Goal: Task Accomplishment & Management: Manage account settings

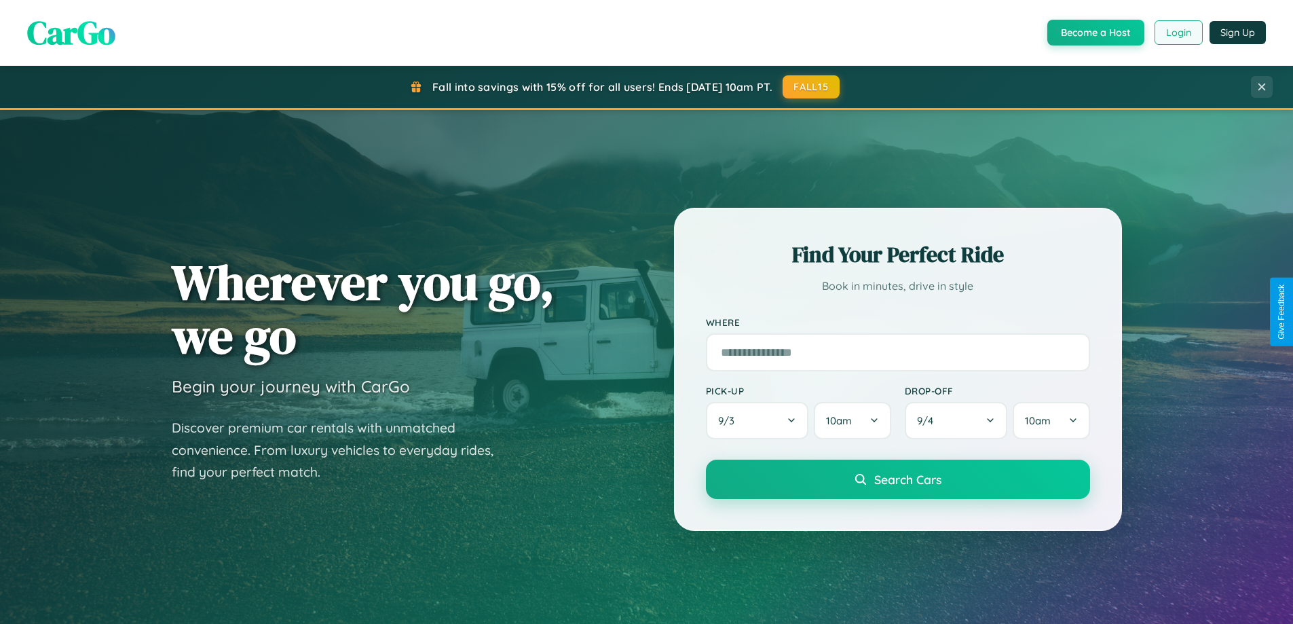
click at [1178, 33] on button "Login" at bounding box center [1179, 32] width 48 height 24
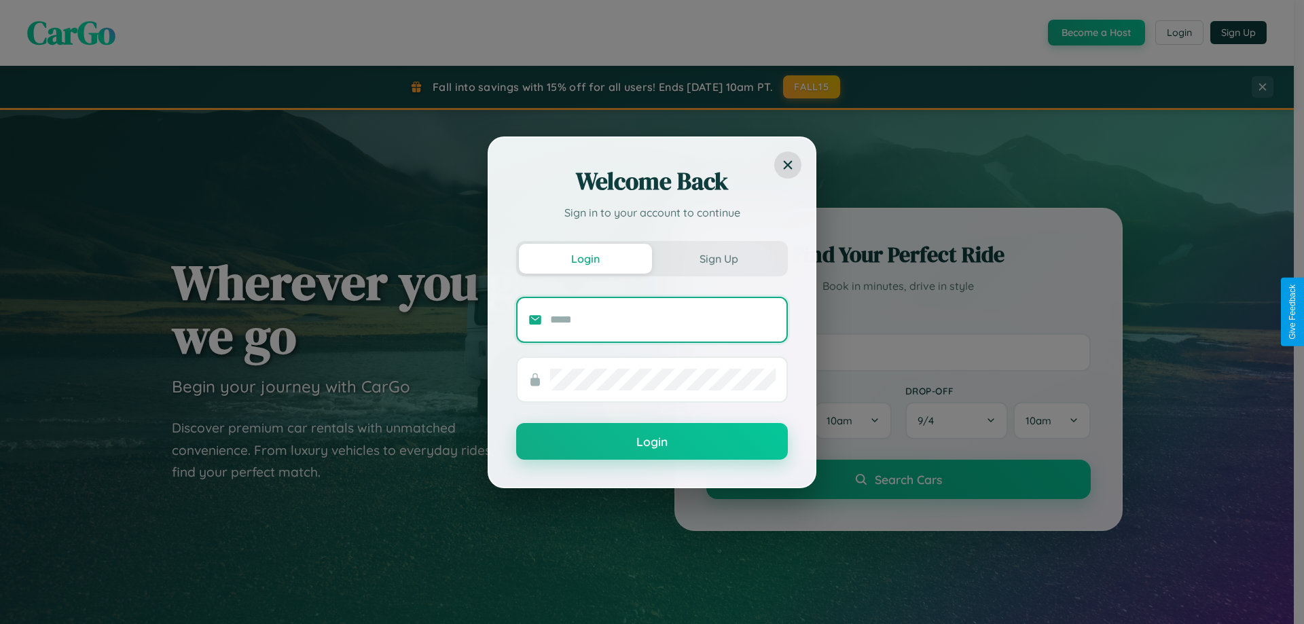
click at [663, 319] on input "text" at bounding box center [662, 320] width 225 height 22
type input "**********"
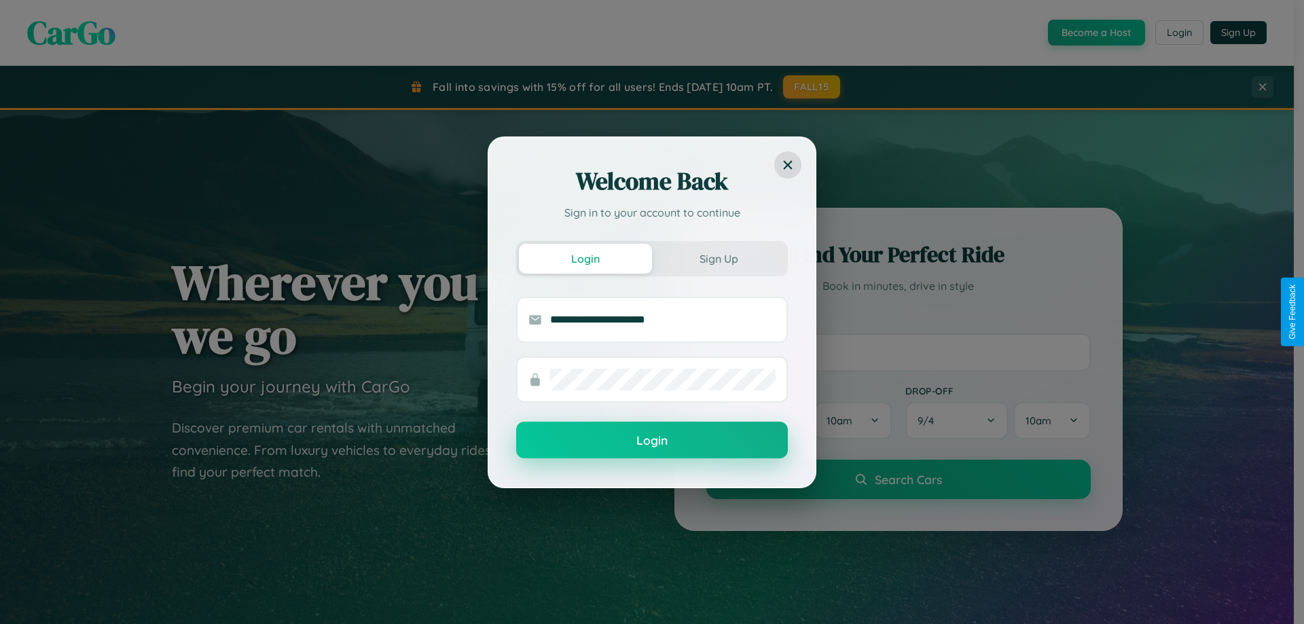
click at [652, 440] on button "Login" at bounding box center [652, 440] width 272 height 37
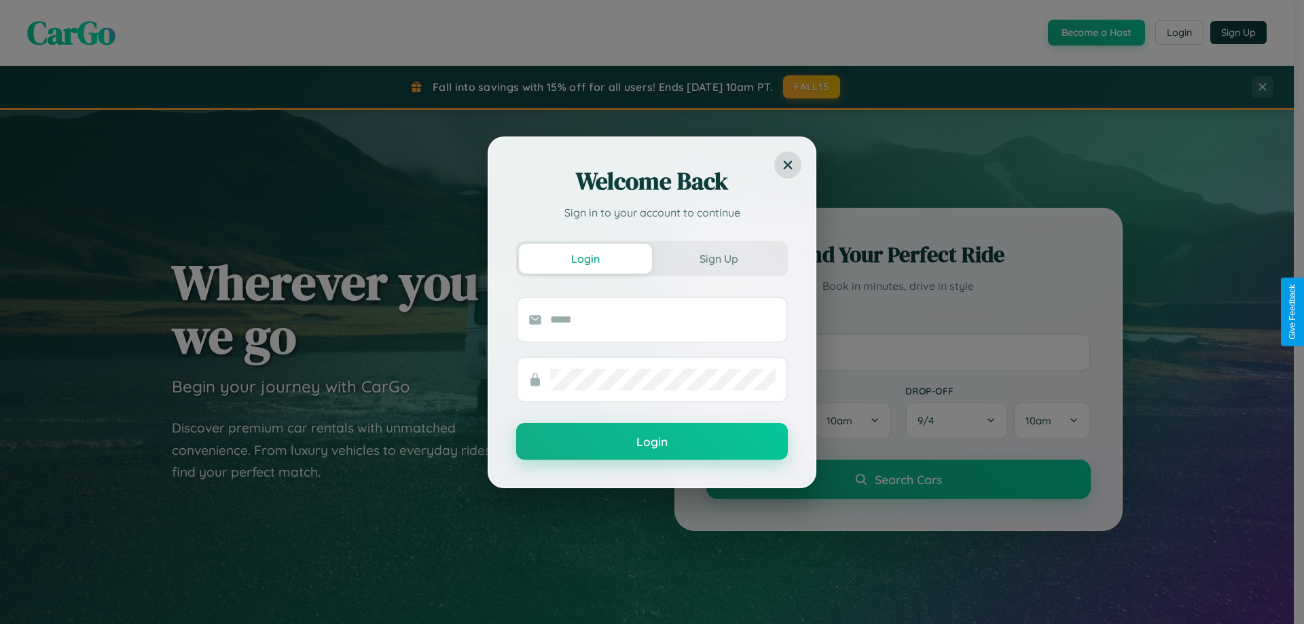
scroll to position [2613, 0]
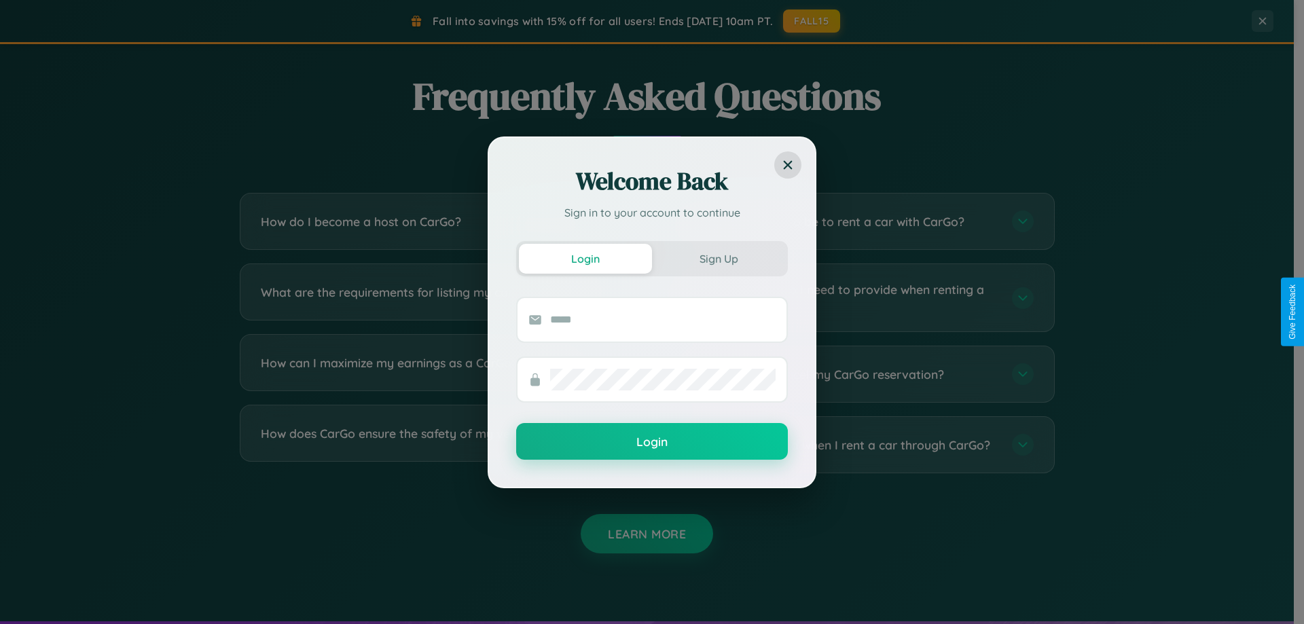
click at [857, 374] on div "Welcome Back Sign in to your account to continue Login Sign Up Login" at bounding box center [652, 312] width 1304 height 624
click at [857, 445] on div "Welcome Back Sign in to your account to continue Login Sign Up Login" at bounding box center [652, 312] width 1304 height 624
click at [857, 374] on div "Welcome Back Sign in to your account to continue Login Sign Up Login" at bounding box center [652, 312] width 1304 height 624
click at [436, 221] on div "Welcome Back Sign in to your account to continue Login Sign Up Login" at bounding box center [652, 312] width 1304 height 624
click at [857, 374] on div "Welcome Back Sign in to your account to continue Login Sign Up Login" at bounding box center [652, 312] width 1304 height 624
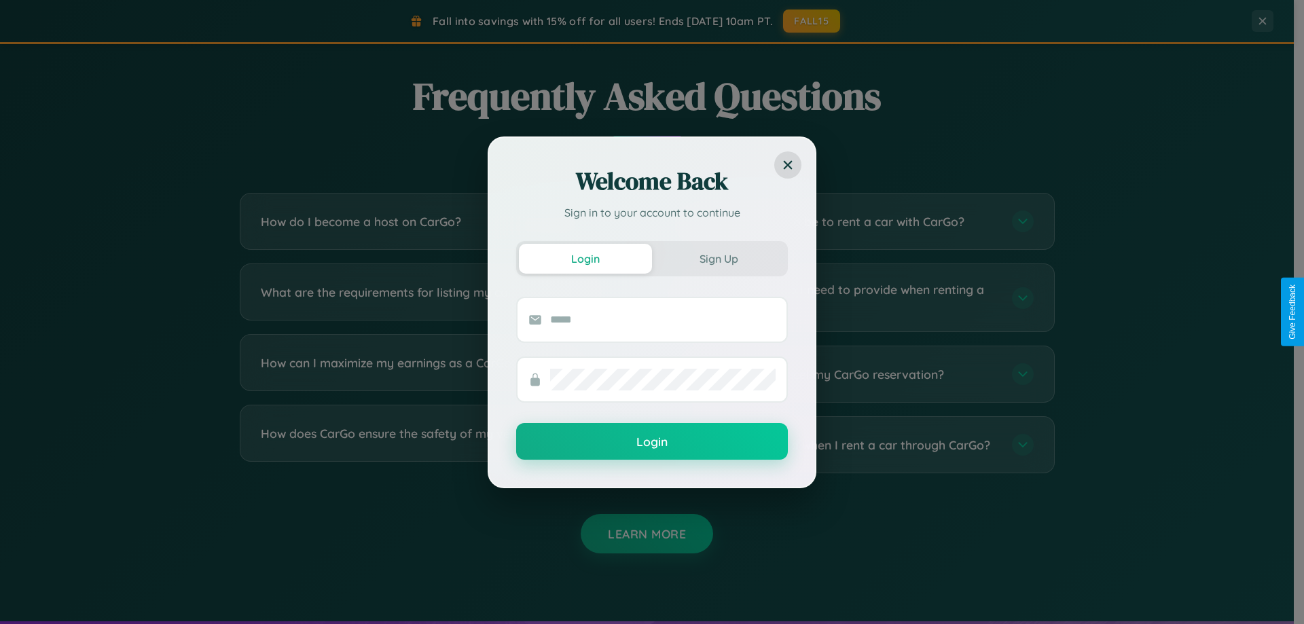
click at [857, 374] on div "Welcome Back Sign in to your account to continue Login Sign Up Login" at bounding box center [652, 312] width 1304 height 624
click at [857, 221] on div "Welcome Back Sign in to your account to continue Login Sign Up Login" at bounding box center [652, 312] width 1304 height 624
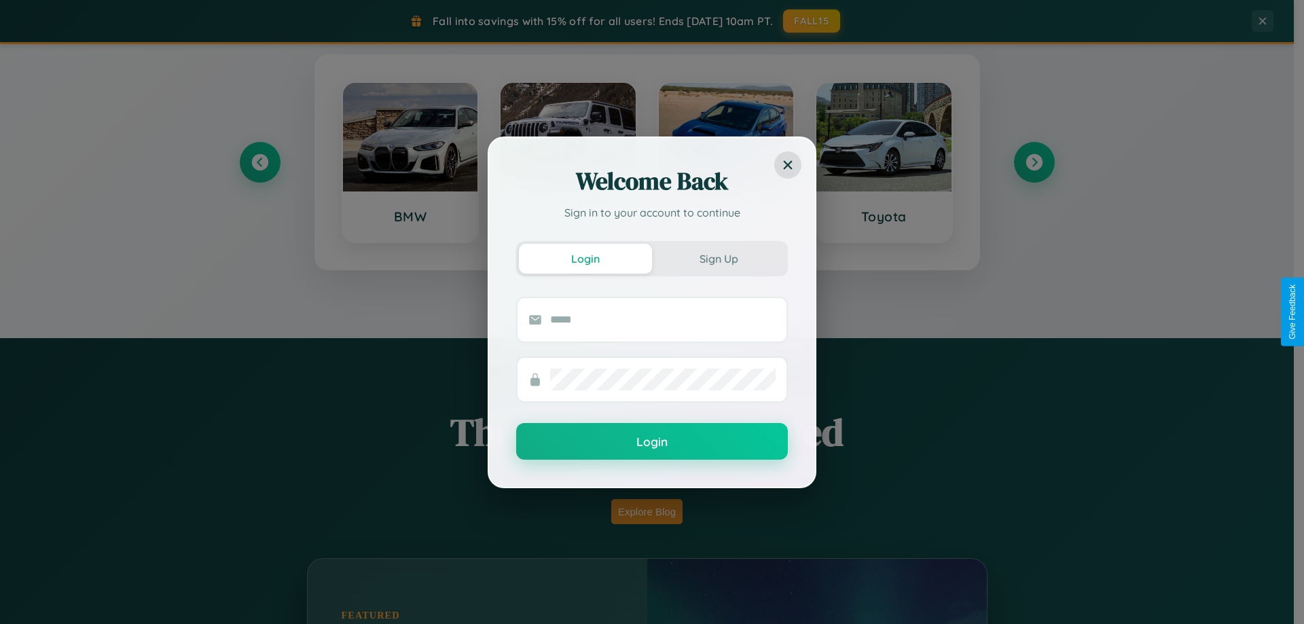
scroll to position [585, 0]
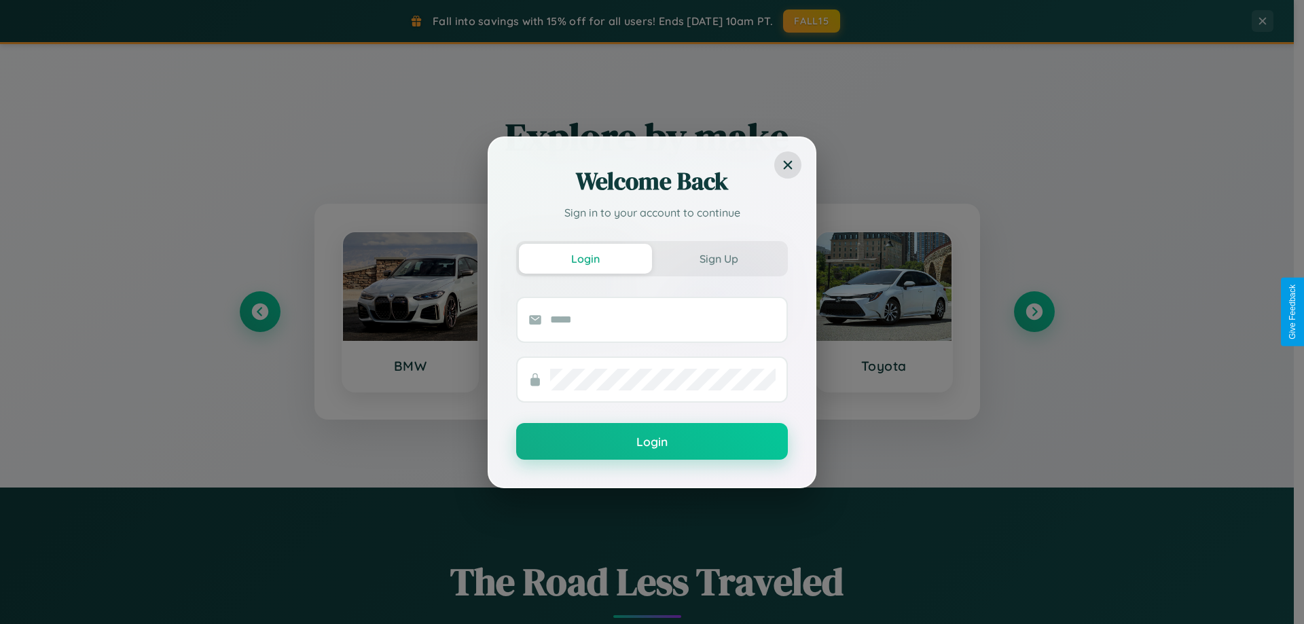
click at [1033, 312] on div "Welcome Back Sign in to your account to continue Login Sign Up Login" at bounding box center [652, 312] width 1304 height 624
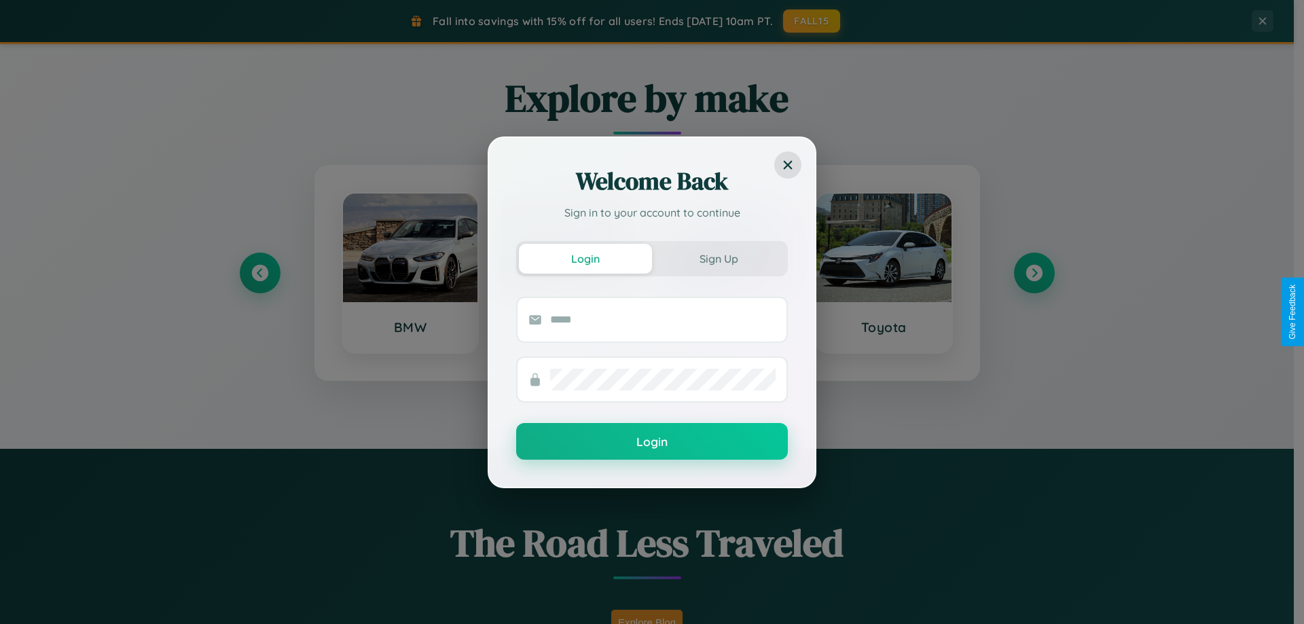
scroll to position [0, 0]
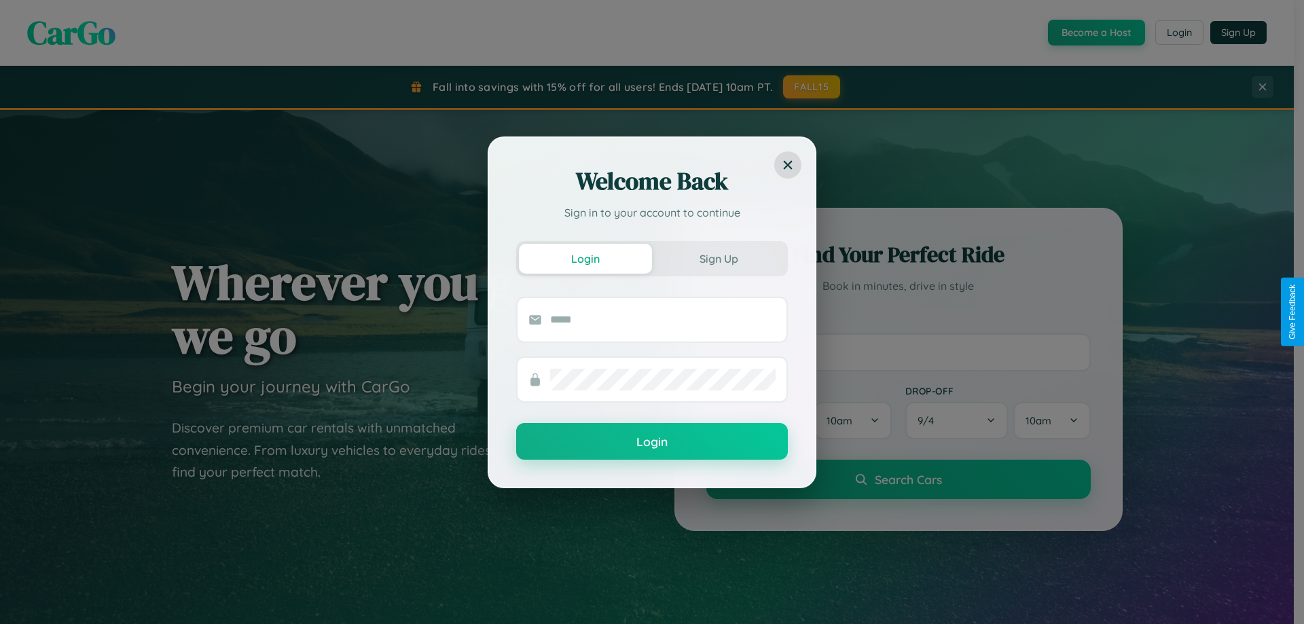
click at [1095, 33] on div "Welcome Back Sign in to your account to continue Login Sign Up Login" at bounding box center [652, 312] width 1304 height 624
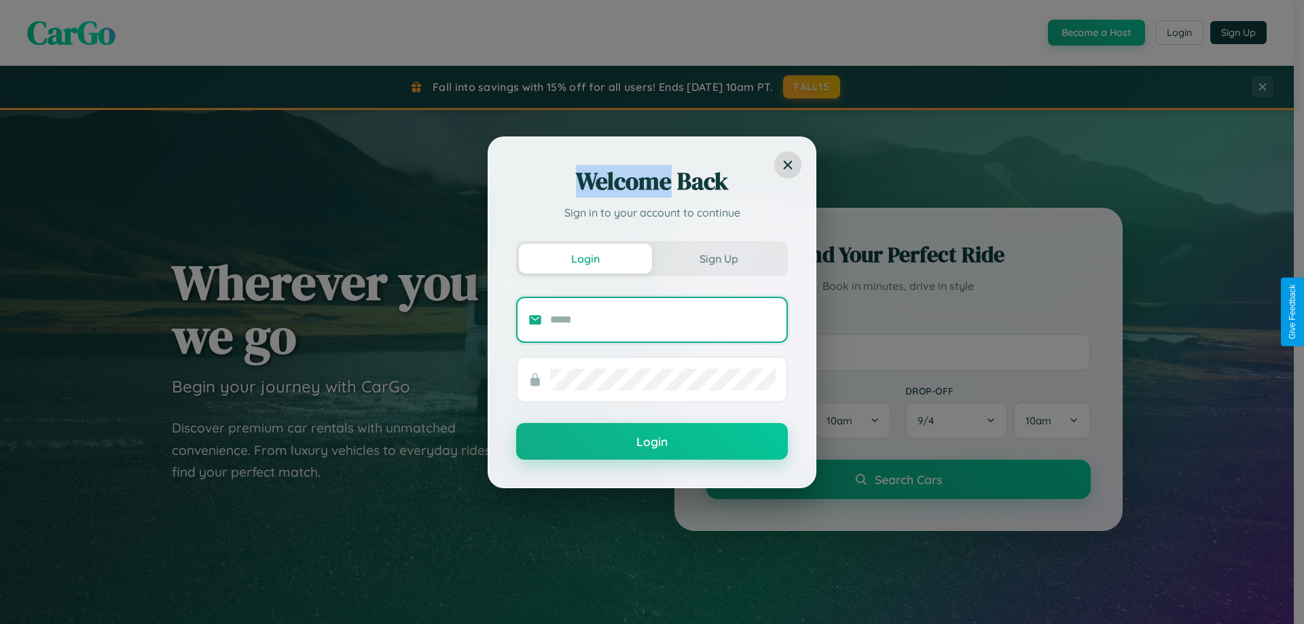
click at [663, 319] on input "text" at bounding box center [662, 320] width 225 height 22
type input "**********"
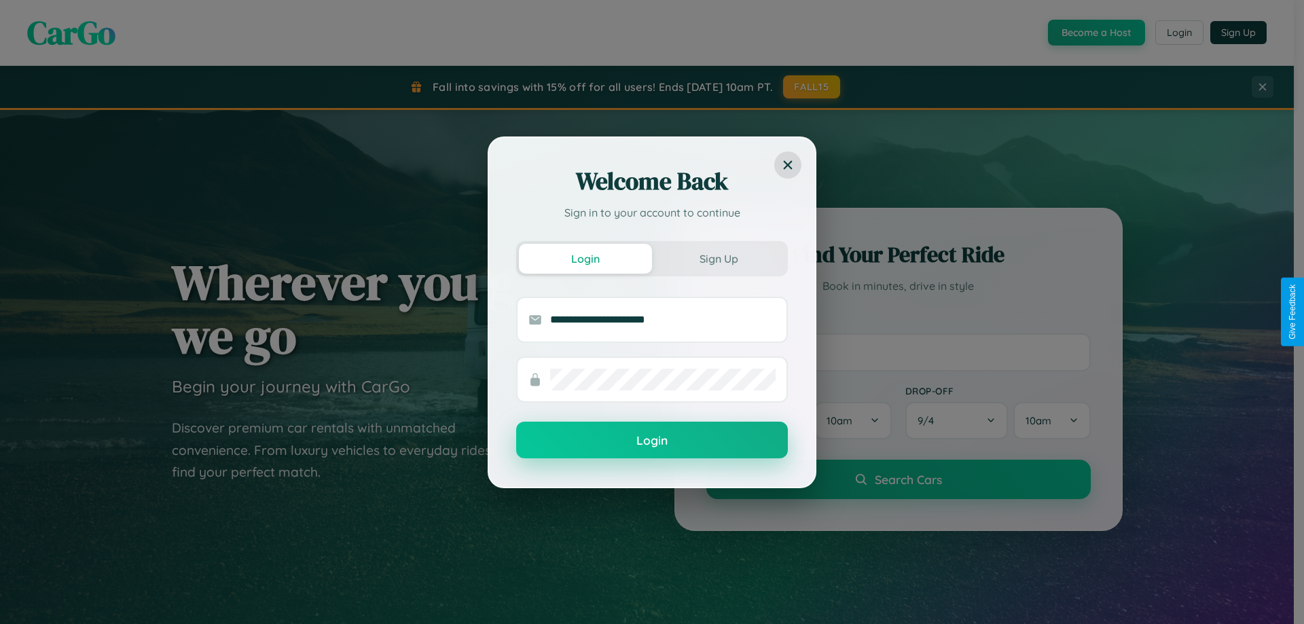
click at [652, 440] on button "Login" at bounding box center [652, 440] width 272 height 37
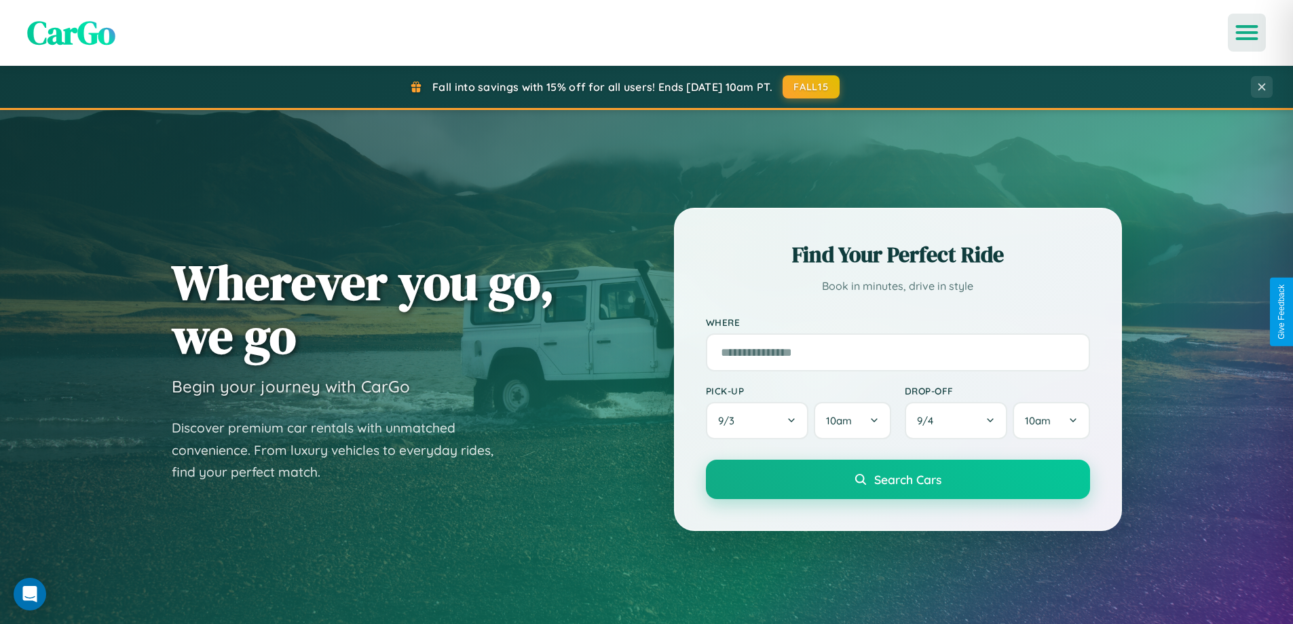
click at [1247, 33] on icon "Open menu" at bounding box center [1248, 32] width 20 height 12
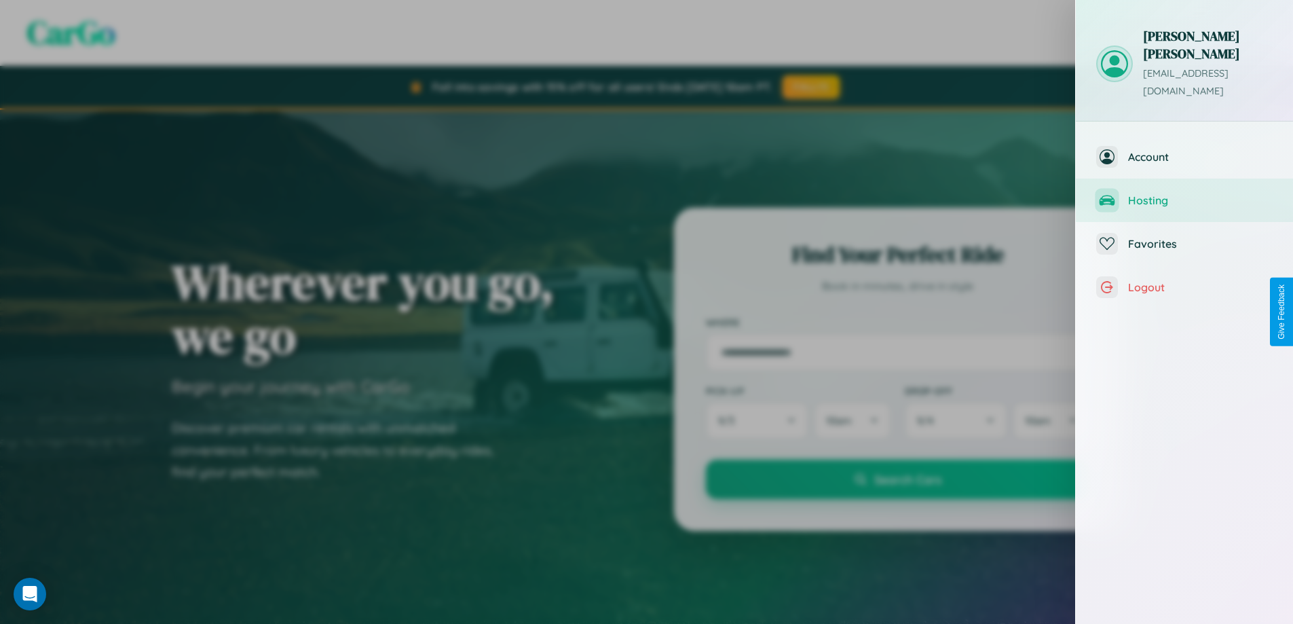
click at [1185, 194] on span "Hosting" at bounding box center [1200, 201] width 145 height 14
